Goal: Check status

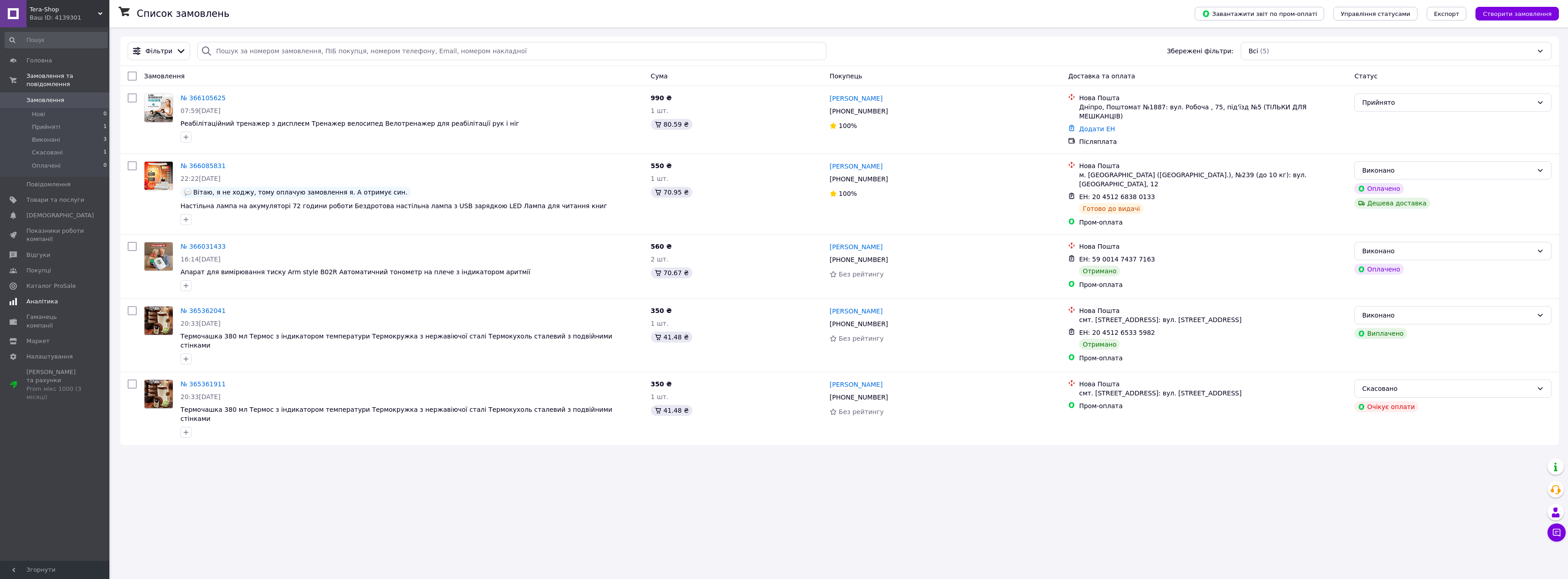
click at [58, 297] on span "Аналітика" at bounding box center [55, 301] width 58 height 8
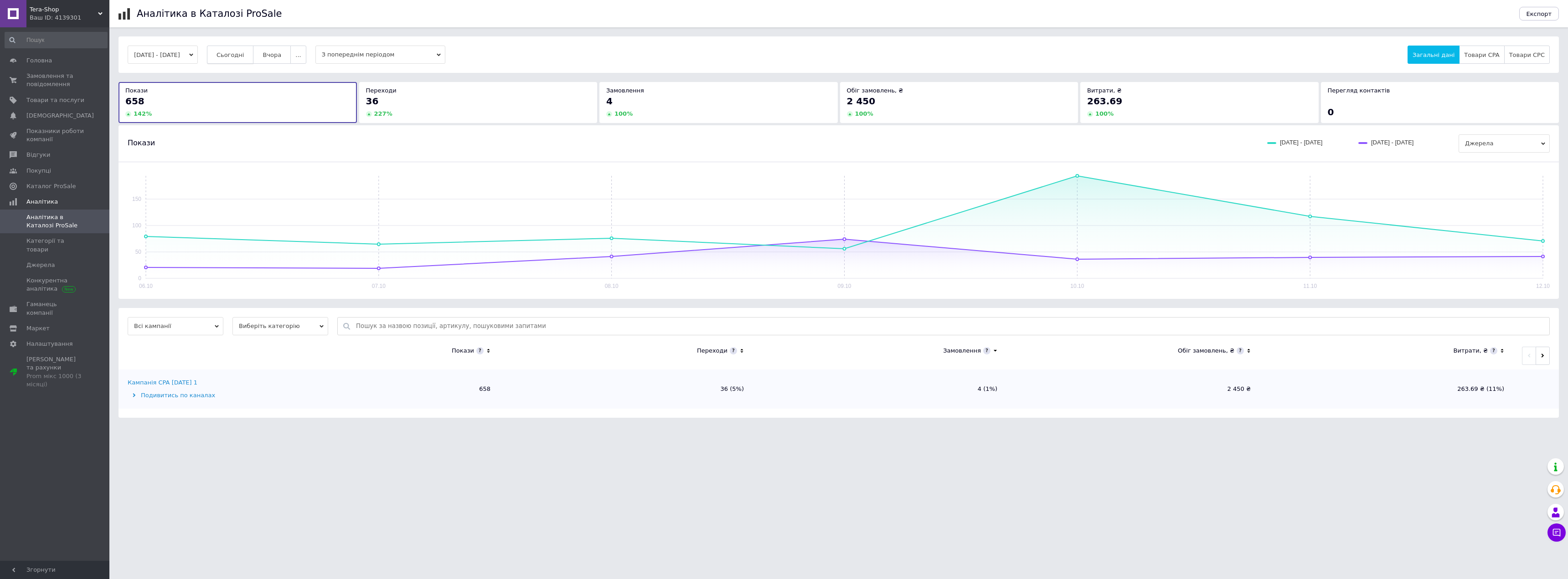
click at [247, 60] on button "Сьогодні" at bounding box center [230, 55] width 47 height 18
